Goal: Navigation & Orientation: Find specific page/section

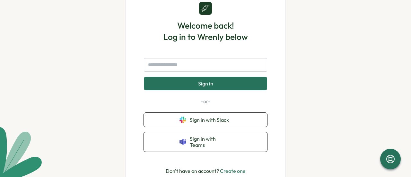
click at [227, 75] on form "Sign in" at bounding box center [205, 74] width 123 height 32
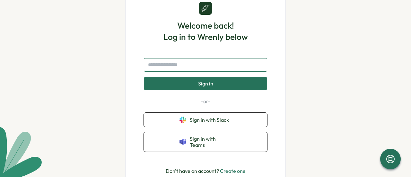
click at [227, 72] on input "text" at bounding box center [205, 65] width 123 height 14
type input "**********"
click at [144, 77] on button "Sign in" at bounding box center [205, 84] width 123 height 14
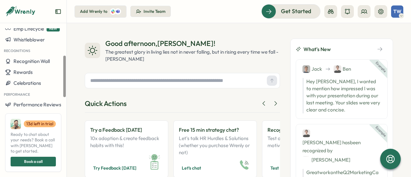
scroll to position [60, 0]
click at [37, 60] on span "Recognition Wall" at bounding box center [32, 61] width 36 height 6
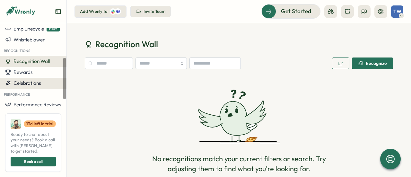
click at [33, 86] on span "Celebrations" at bounding box center [28, 83] width 28 height 6
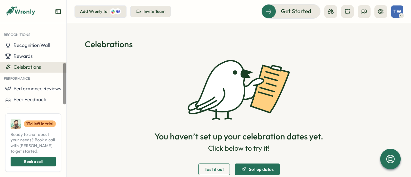
scroll to position [89, 0]
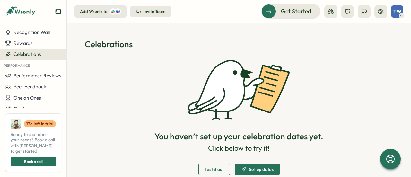
click at [399, 10] on span "TW" at bounding box center [398, 11] width 8 height 5
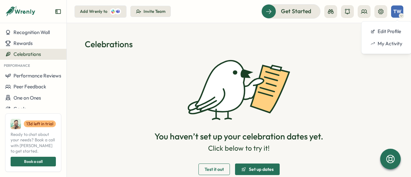
click at [399, 10] on span "TW" at bounding box center [398, 11] width 8 height 5
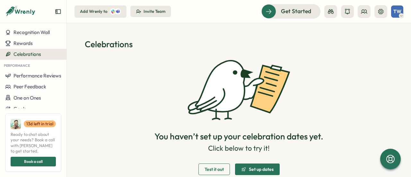
click at [399, 10] on span "TW" at bounding box center [398, 11] width 8 height 5
click at [391, 43] on div "My Activity" at bounding box center [387, 43] width 32 height 7
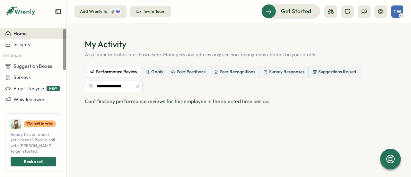
click at [35, 36] on div "Home" at bounding box center [33, 34] width 56 height 6
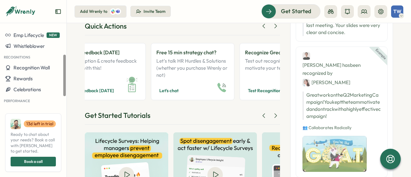
scroll to position [53, 0]
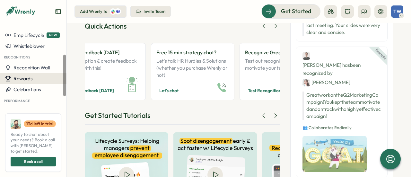
click at [33, 78] on div "Rewards" at bounding box center [33, 79] width 56 height 6
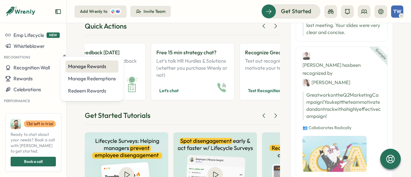
click at [86, 66] on div "Manage Rewards" at bounding box center [92, 66] width 48 height 7
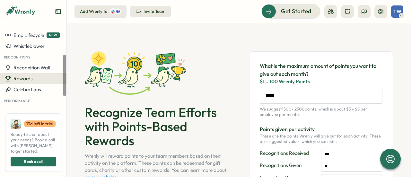
click at [42, 74] on button "Rewards" at bounding box center [33, 78] width 67 height 11
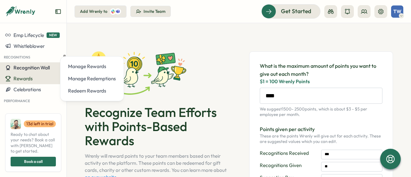
click at [46, 67] on span "Recognition Wall" at bounding box center [32, 68] width 36 height 6
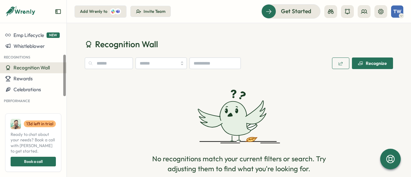
click at [46, 67] on span "Recognition Wall" at bounding box center [32, 68] width 36 height 6
click at [63, 12] on div at bounding box center [33, 14] width 67 height 18
click at [59, 11] on icon "Expand sidebar" at bounding box center [58, 11] width 6 height 6
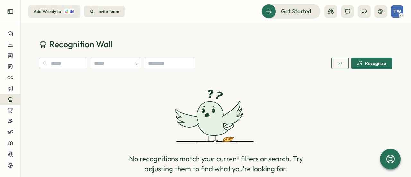
click at [14, 13] on button "Expand sidebar" at bounding box center [10, 11] width 13 height 13
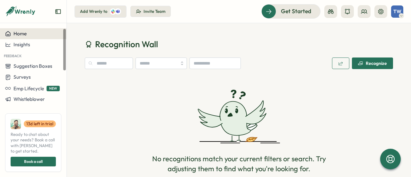
click at [32, 38] on button "Home" at bounding box center [33, 33] width 67 height 11
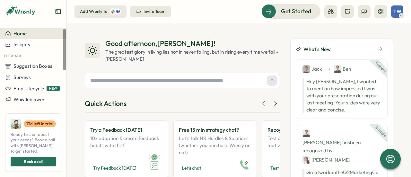
click at [146, 81] on input "text" at bounding box center [176, 81] width 177 height 10
click at [379, 12] on icon at bounding box center [381, 11] width 5 height 5
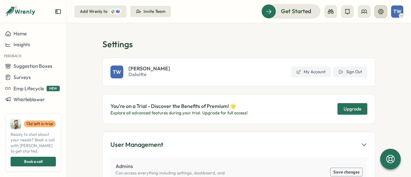
click at [379, 12] on icon at bounding box center [381, 11] width 5 height 5
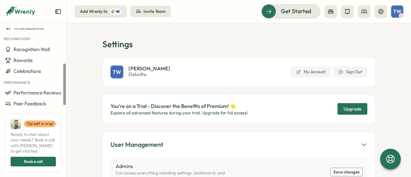
scroll to position [72, 0]
click at [31, 49] on span "Recognition Wall" at bounding box center [32, 49] width 36 height 6
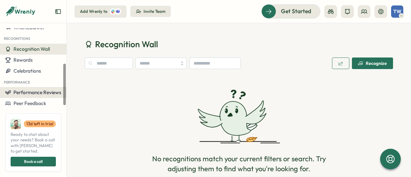
scroll to position [89, 0]
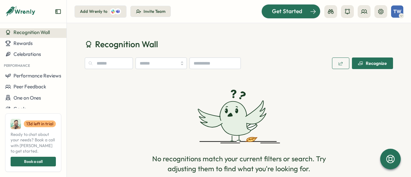
click at [287, 16] on div at bounding box center [291, 12] width 59 height 14
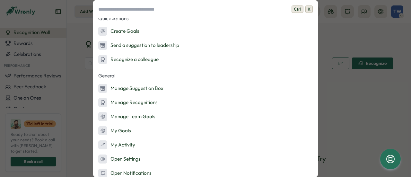
scroll to position [113, 0]
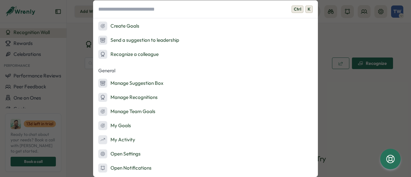
click at [328, 93] on div "Ctrl K Onboarding Ask AI Launch Survey Launch Peer Feedback Add Admins Admin Ac…" at bounding box center [205, 88] width 411 height 177
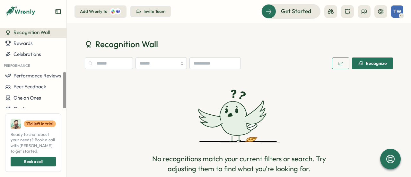
scroll to position [0, 0]
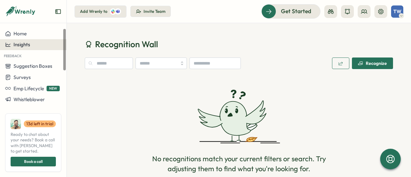
click at [35, 49] on button "Insights" at bounding box center [33, 44] width 67 height 11
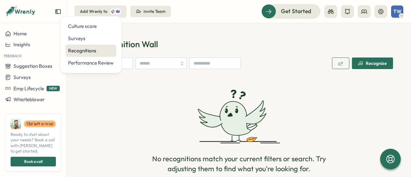
click at [92, 50] on div "Recognitions" at bounding box center [91, 50] width 46 height 7
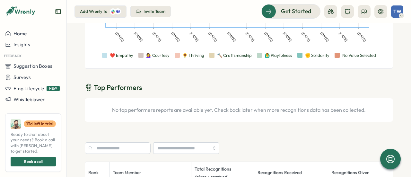
scroll to position [126, 0]
